Goal: Information Seeking & Learning: Learn about a topic

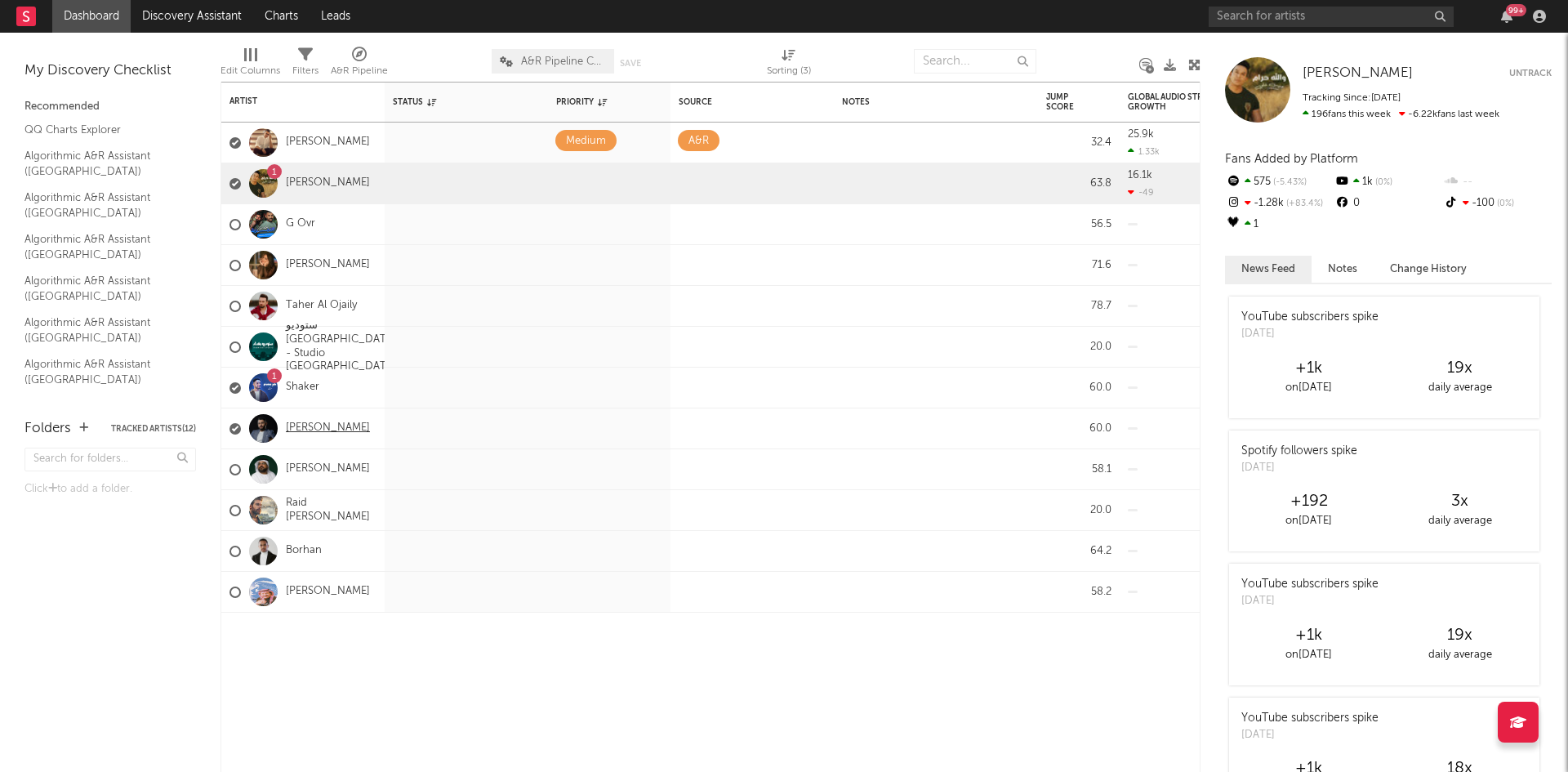
click at [330, 428] on link "[PERSON_NAME]" at bounding box center [328, 429] width 84 height 14
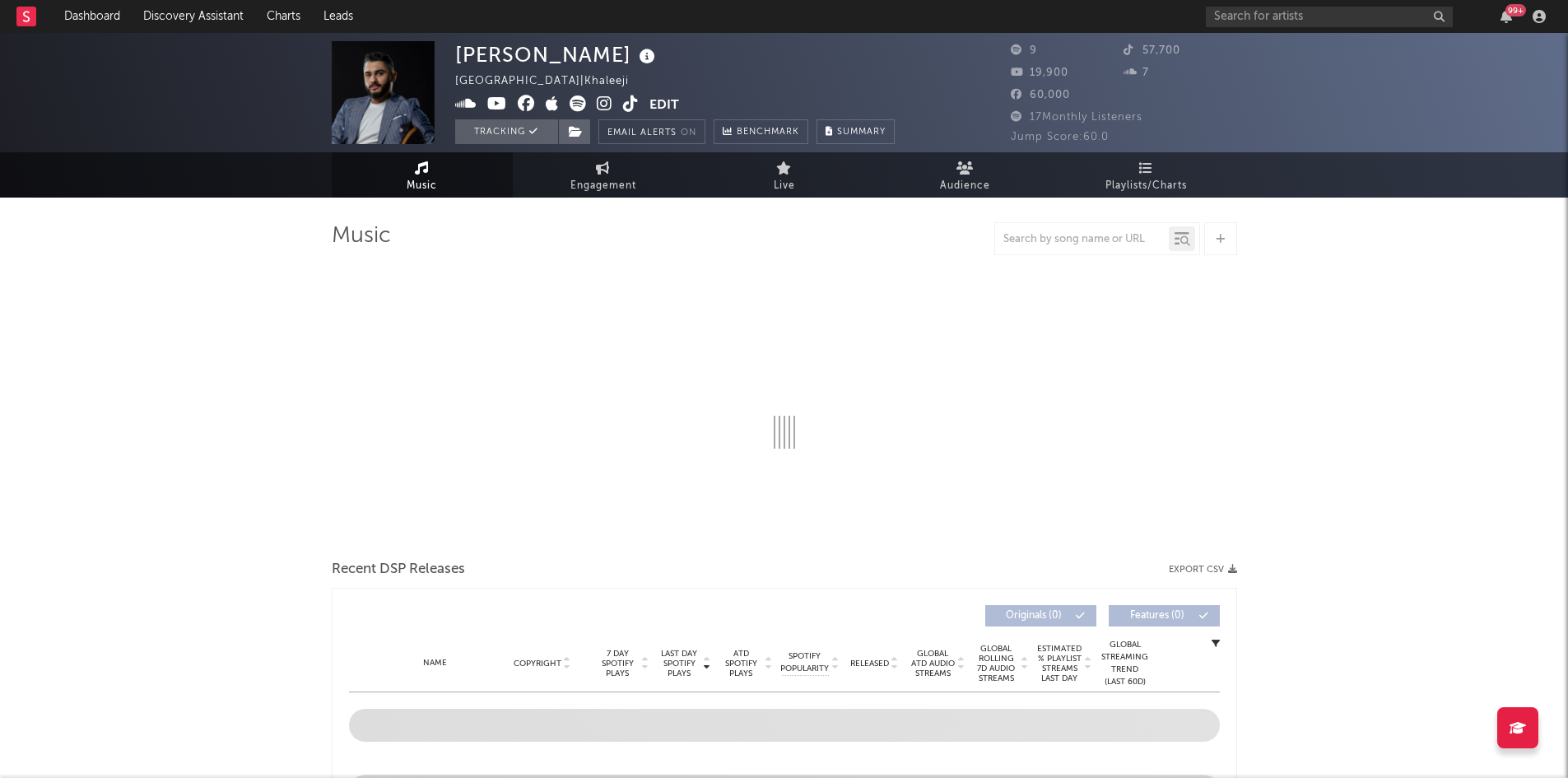
select select "1w"
